Goal: Transaction & Acquisition: Book appointment/travel/reservation

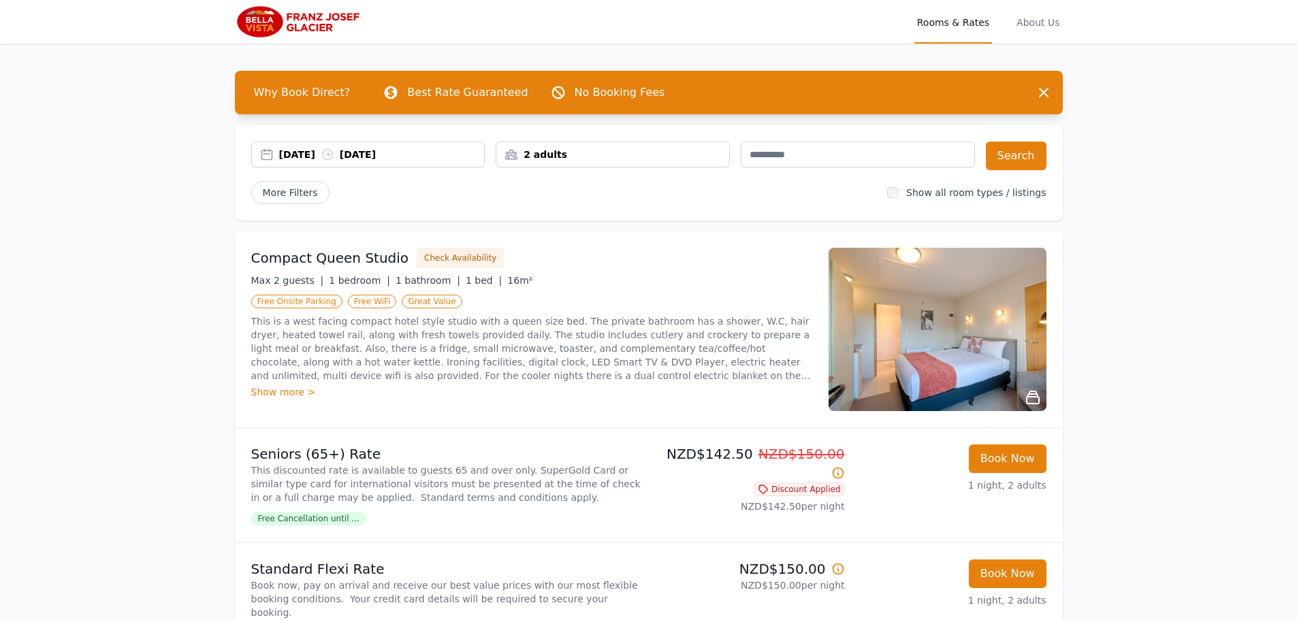
click at [336, 155] on div "[DATE] [DATE]" at bounding box center [382, 155] width 206 height 14
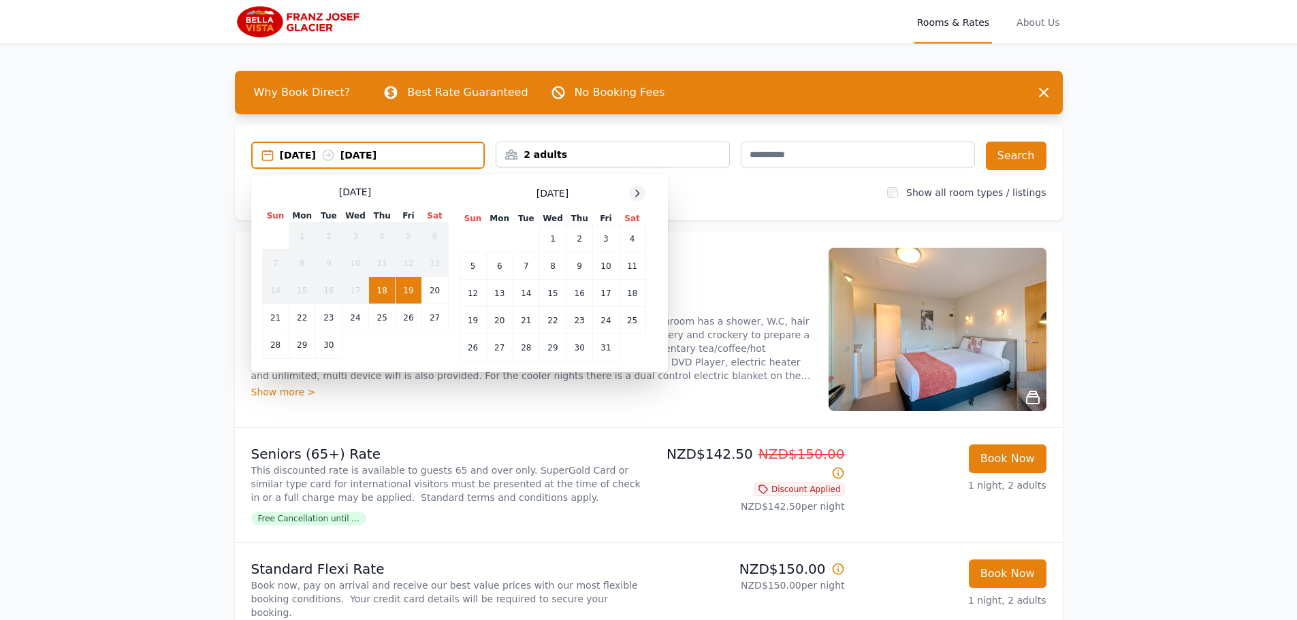
click at [637, 191] on icon at bounding box center [637, 193] width 3 height 6
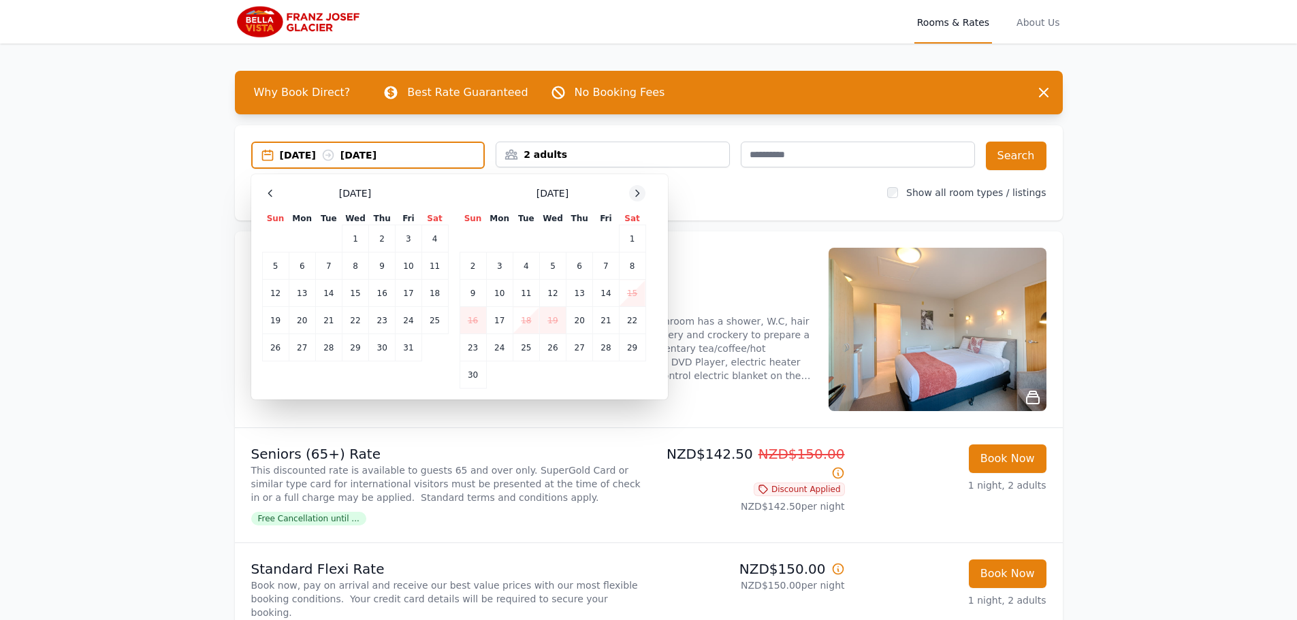
click at [637, 191] on icon at bounding box center [637, 193] width 3 height 6
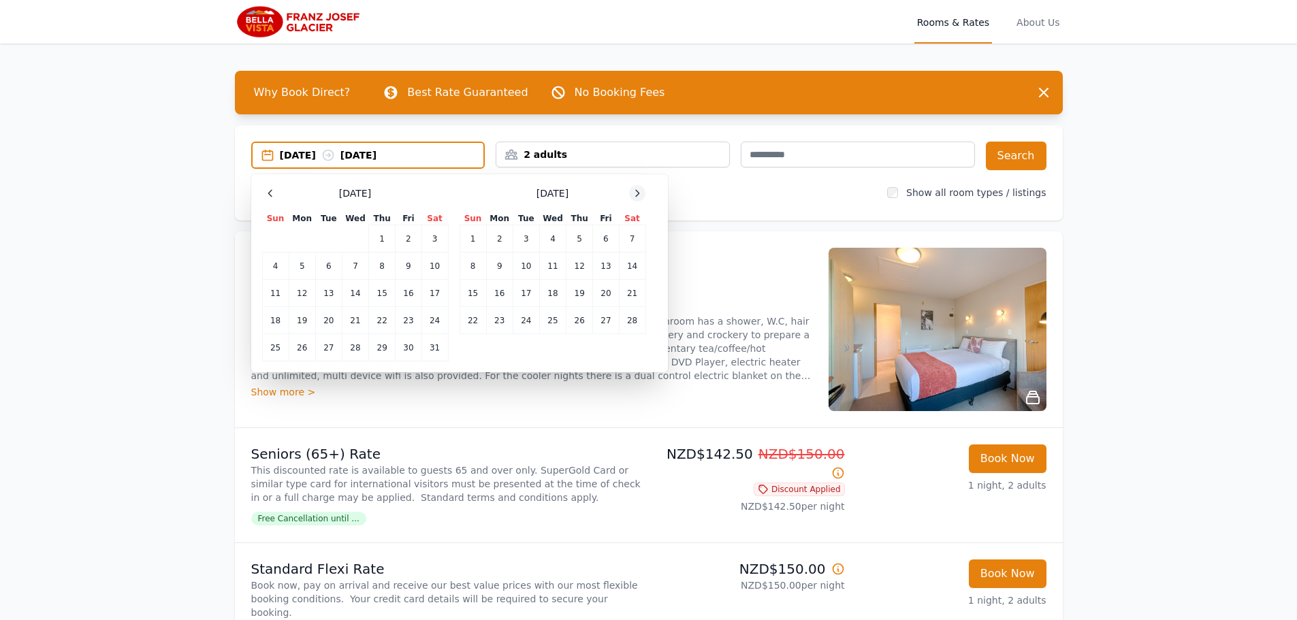
click at [637, 191] on icon at bounding box center [637, 193] width 3 height 6
click at [308, 269] on td "9" at bounding box center [302, 266] width 27 height 27
click at [359, 265] on td "11" at bounding box center [355, 266] width 27 height 27
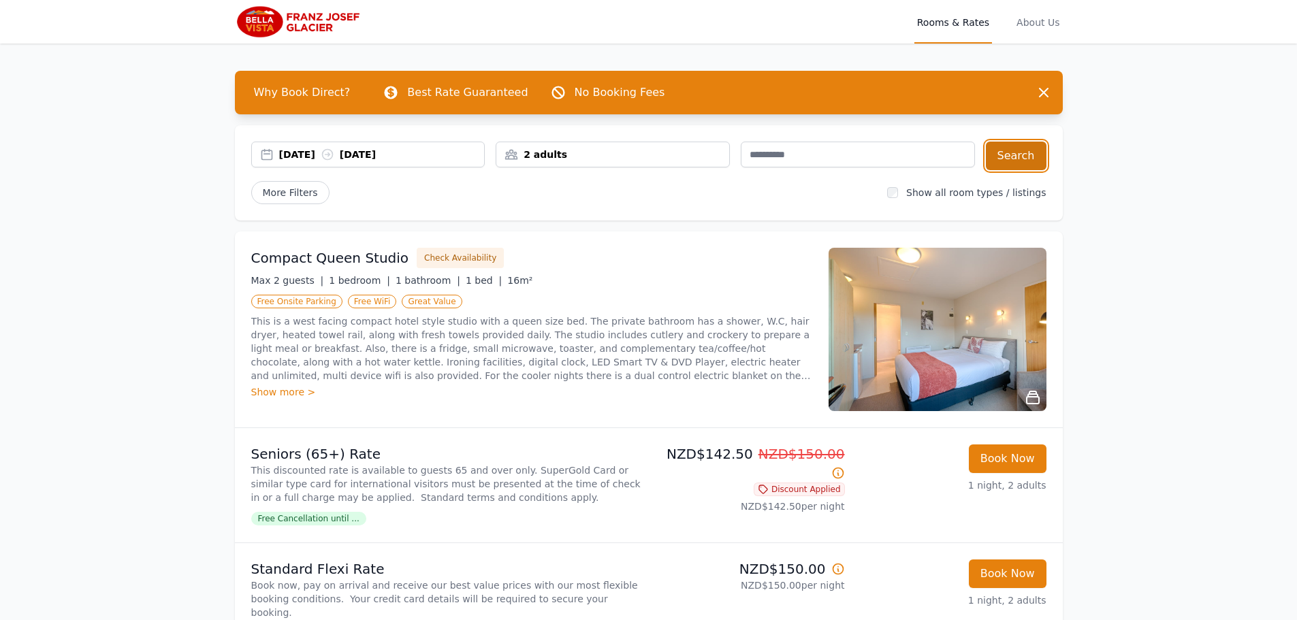
click at [1024, 152] on button "Search" at bounding box center [1016, 156] width 61 height 29
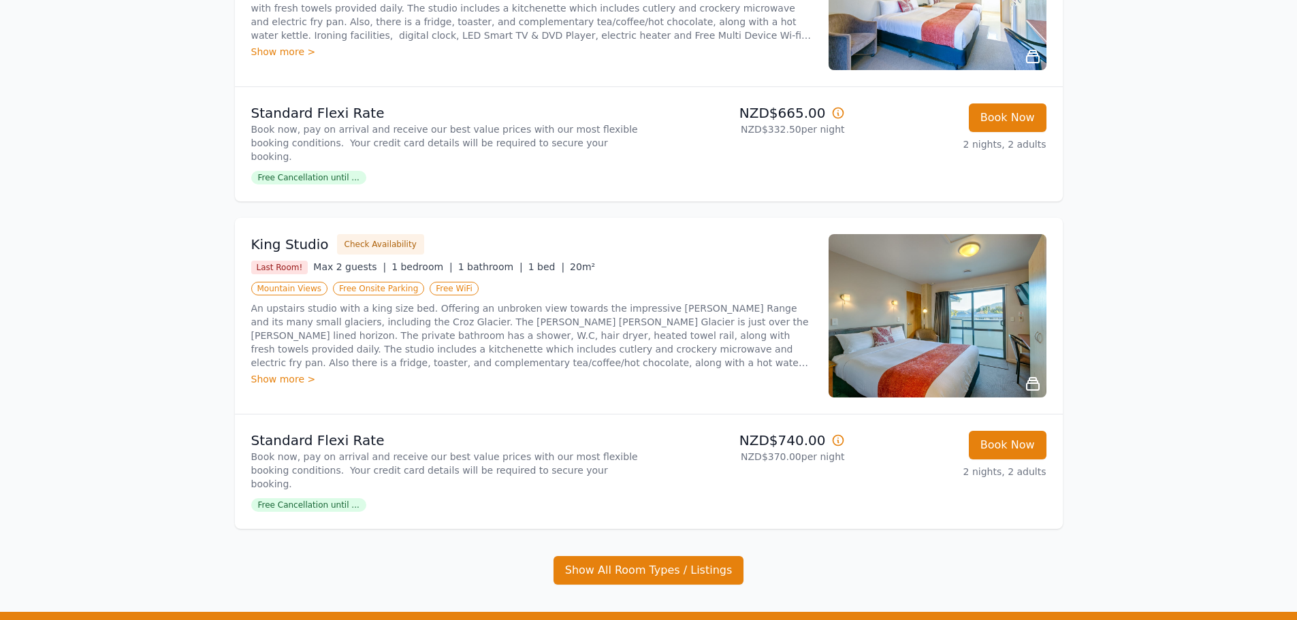
scroll to position [340, 0]
